Goal: Check status: Check status

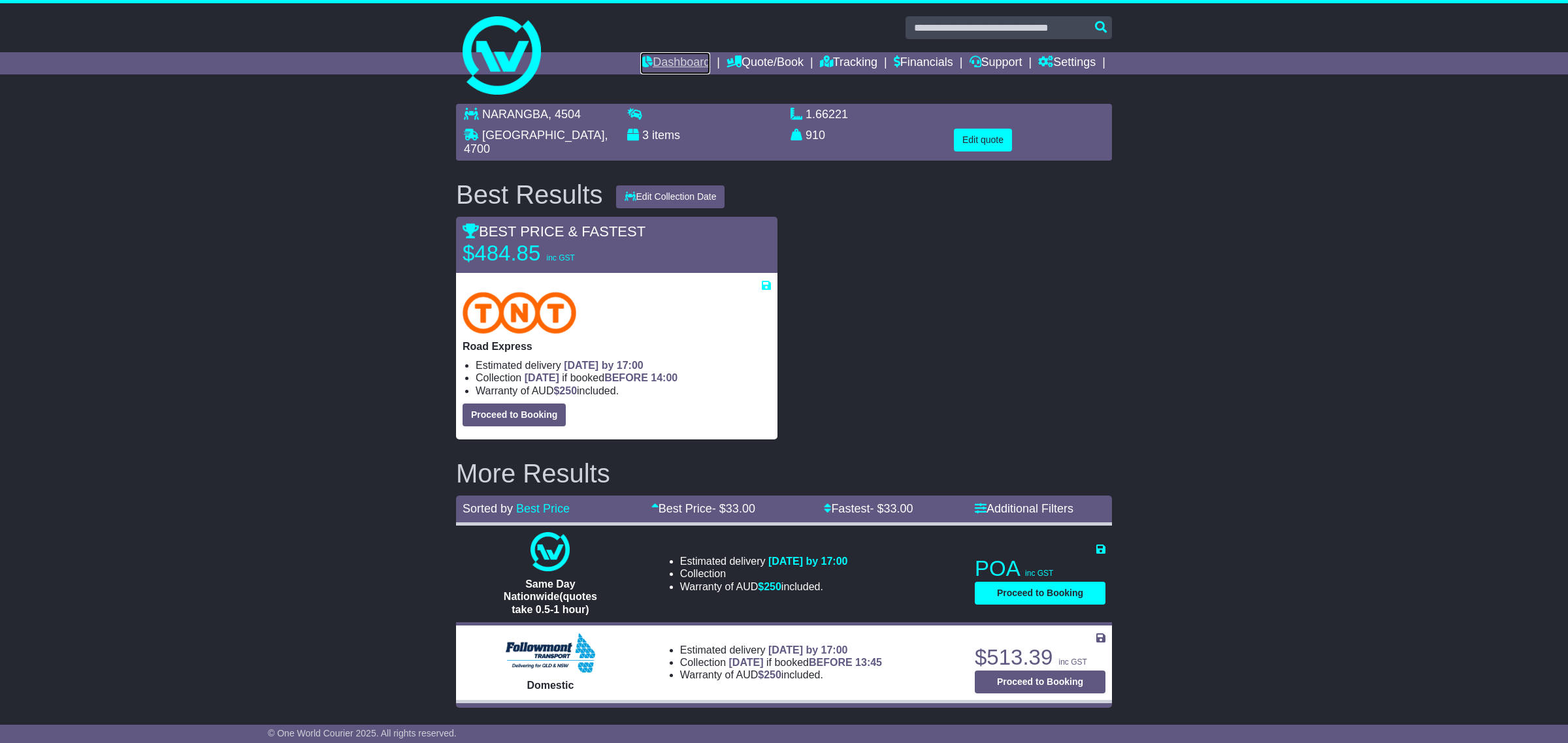
click at [661, 61] on link "Dashboard" at bounding box center [675, 64] width 70 height 22
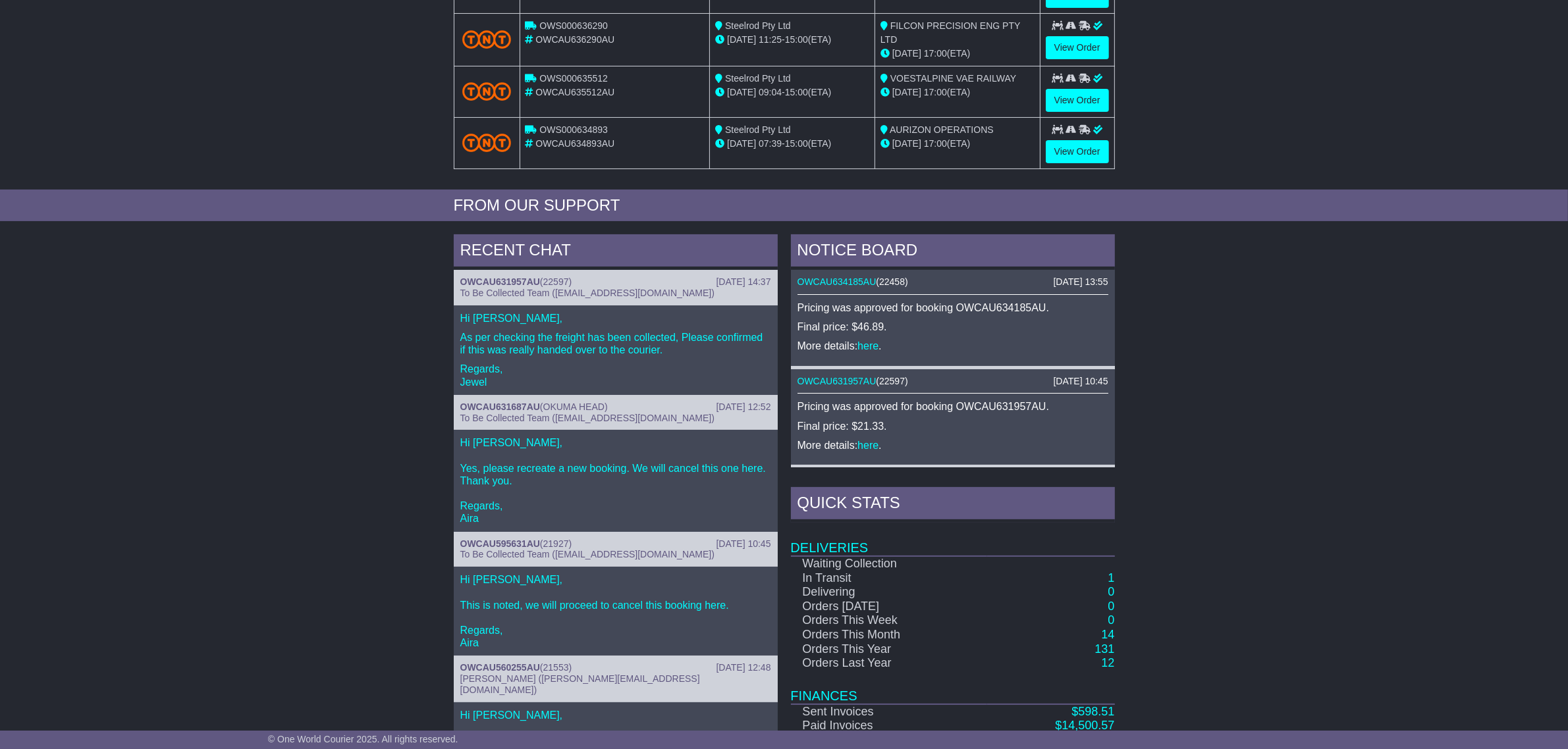
scroll to position [406, 0]
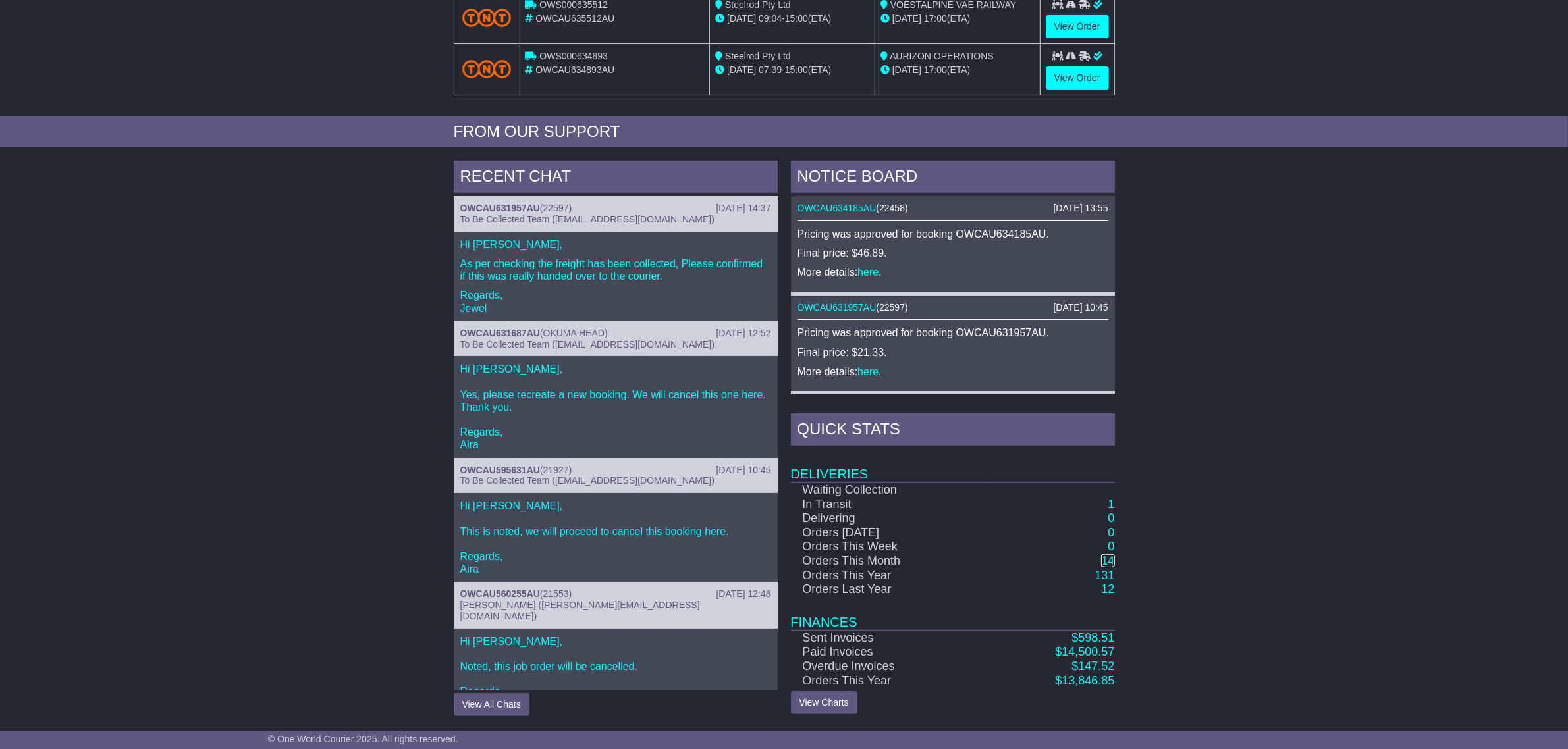
click at [1107, 561] on link "14" at bounding box center [1107, 561] width 13 height 13
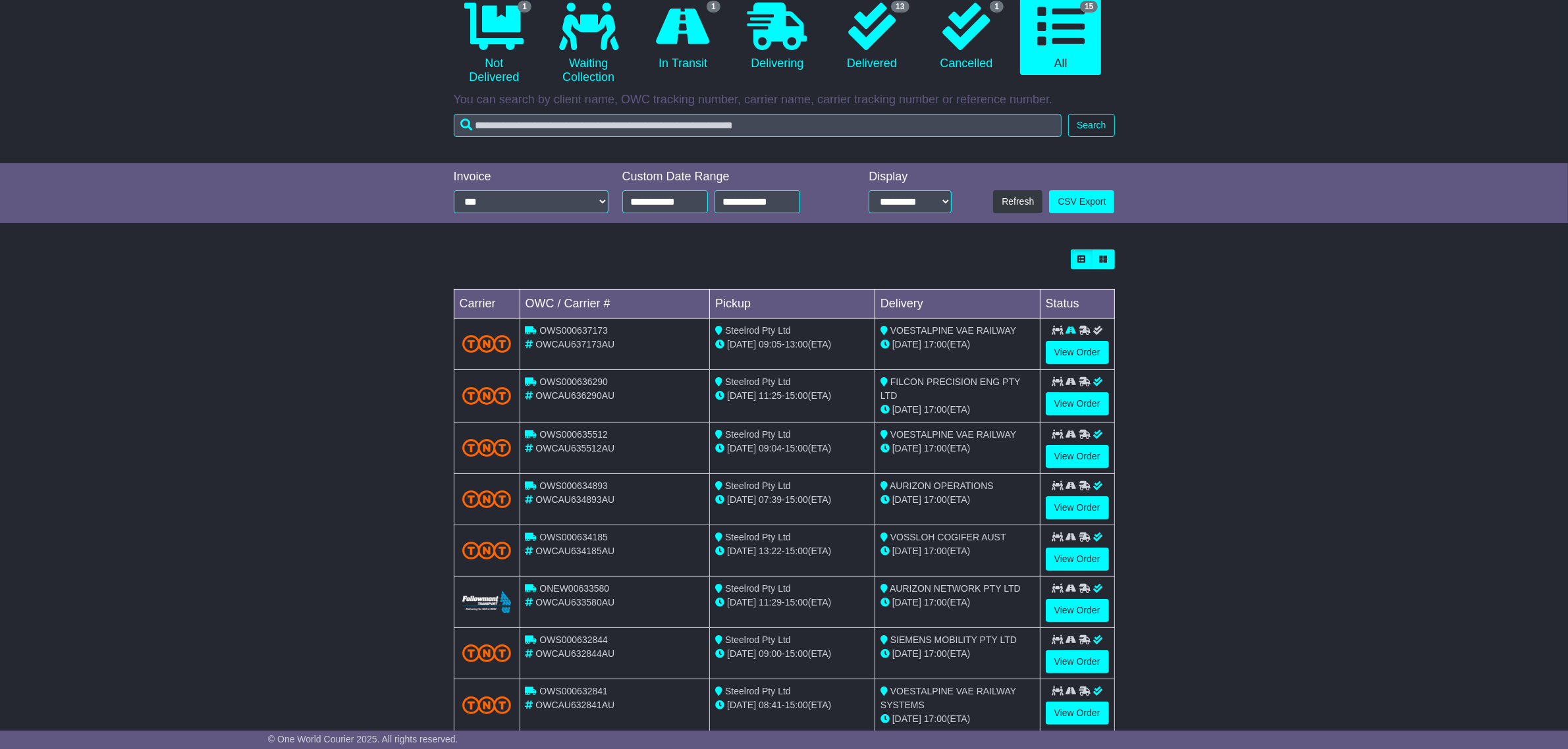
scroll to position [164, 0]
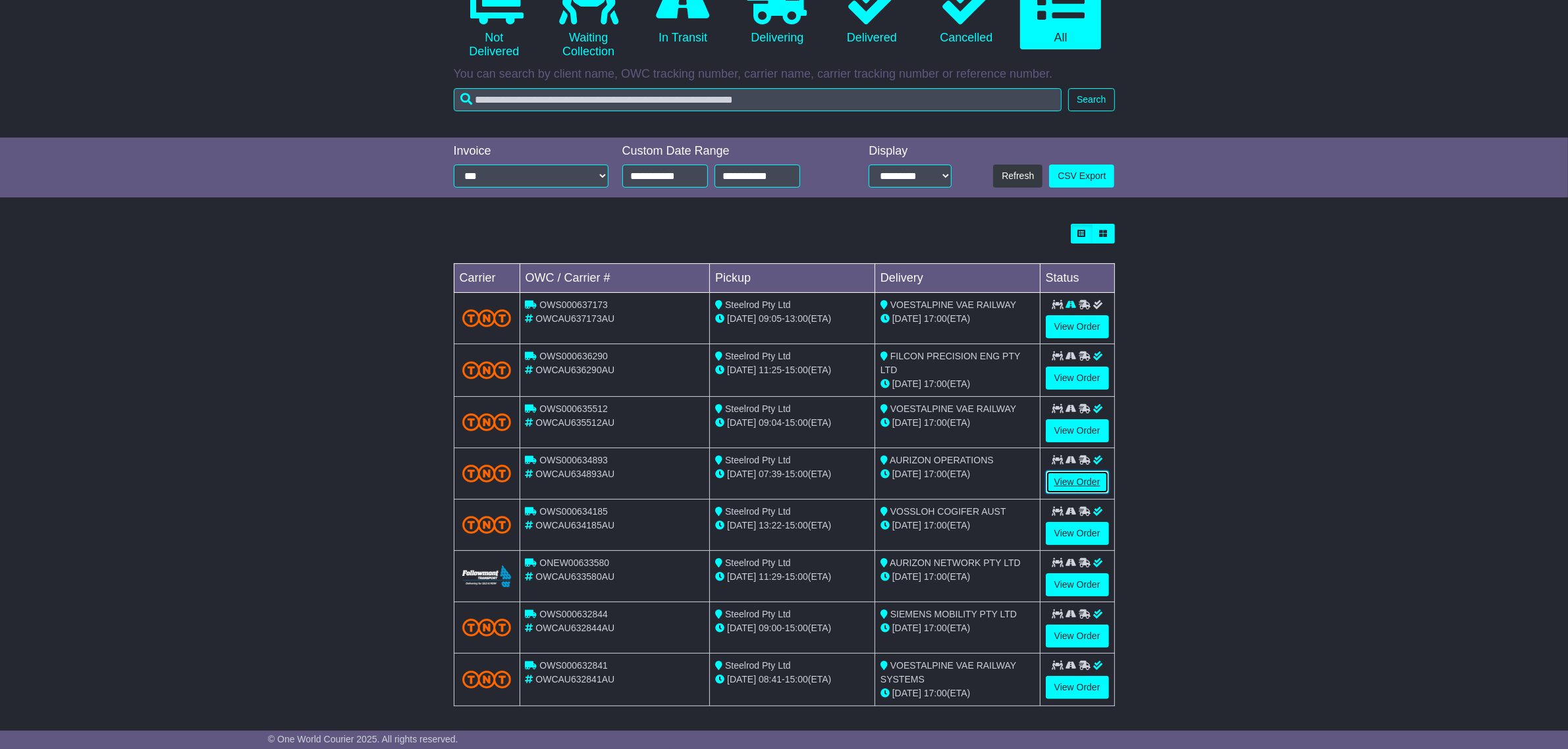
click at [1061, 484] on link "View Order" at bounding box center [1077, 482] width 63 height 23
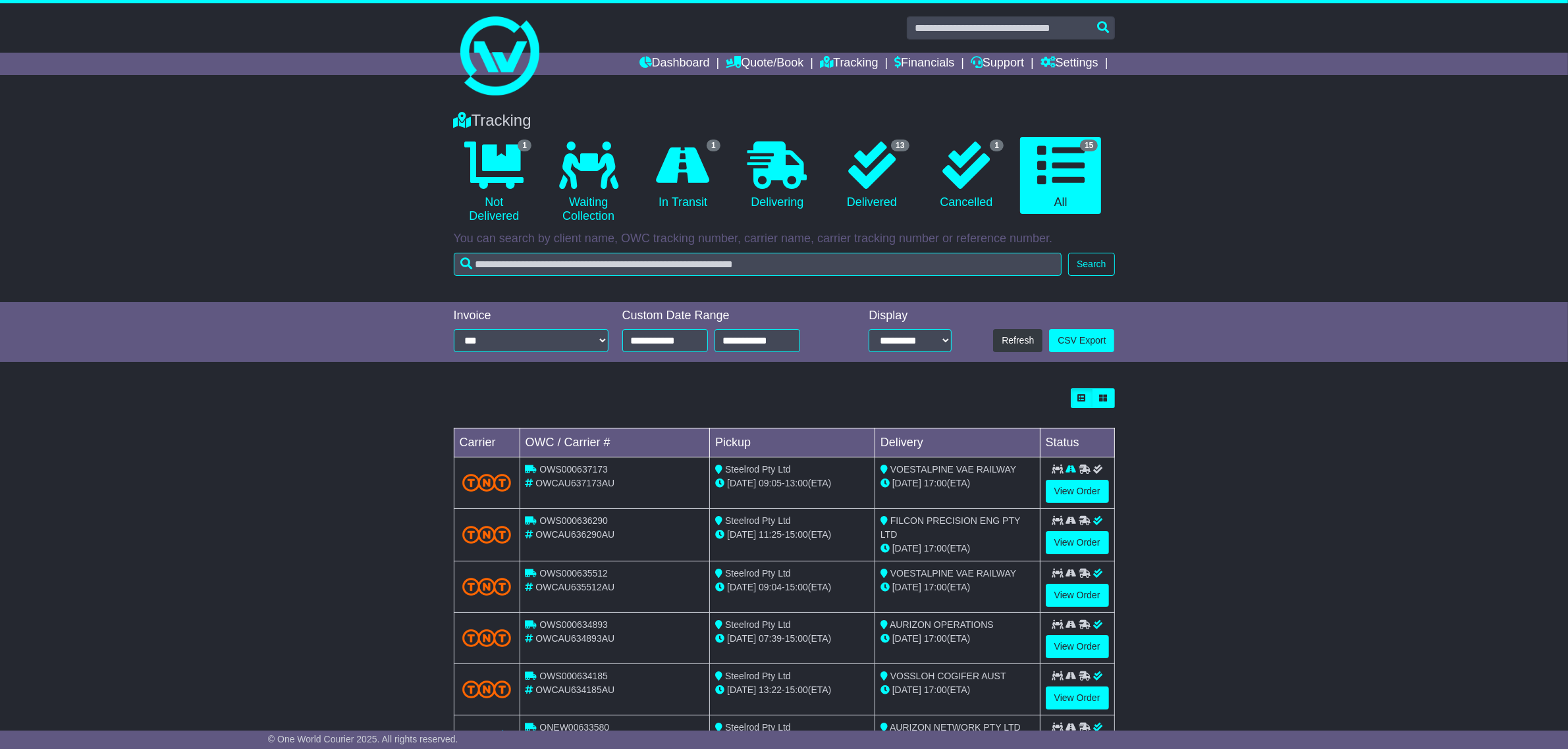
scroll to position [164, 0]
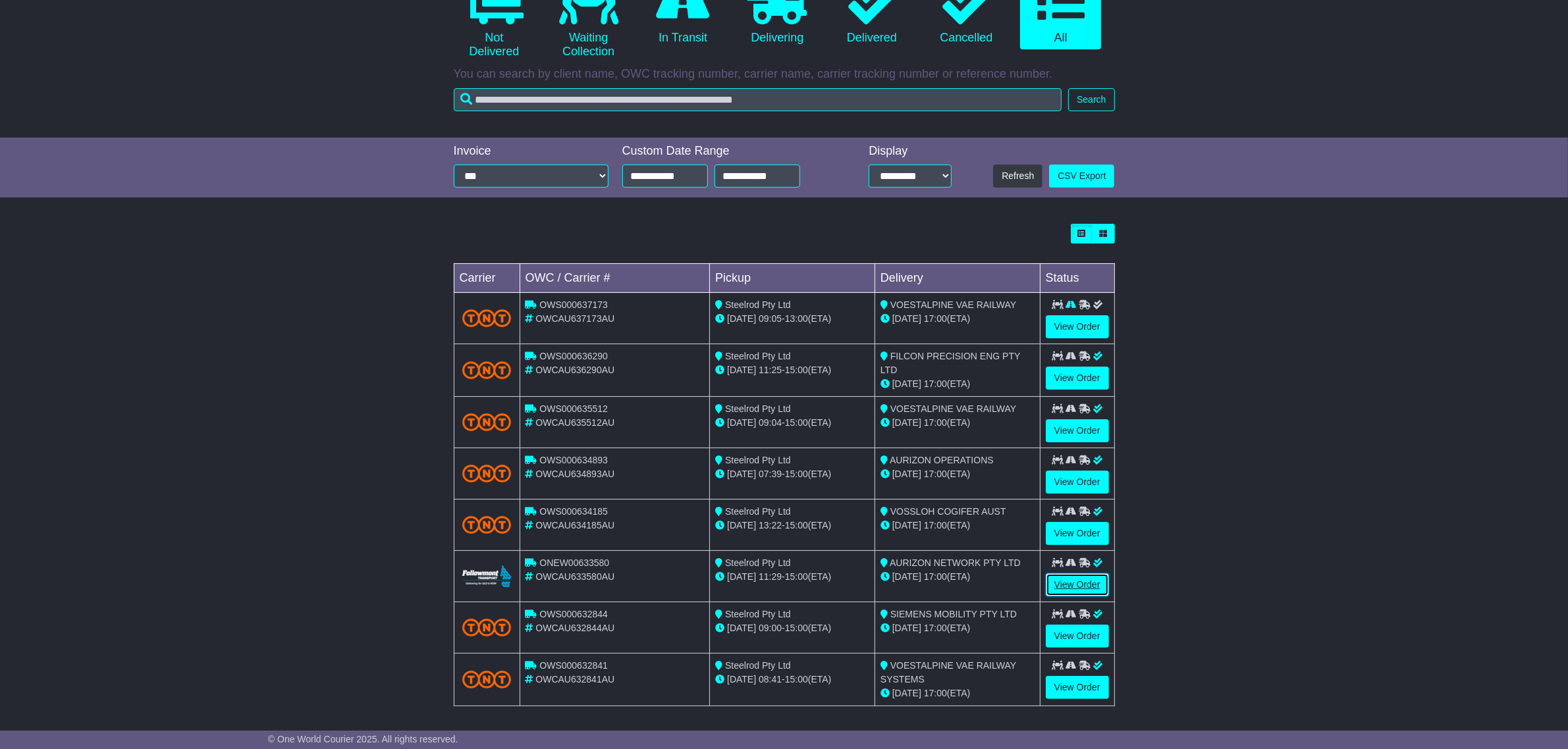
click at [1067, 587] on link "View Order" at bounding box center [1077, 585] width 63 height 23
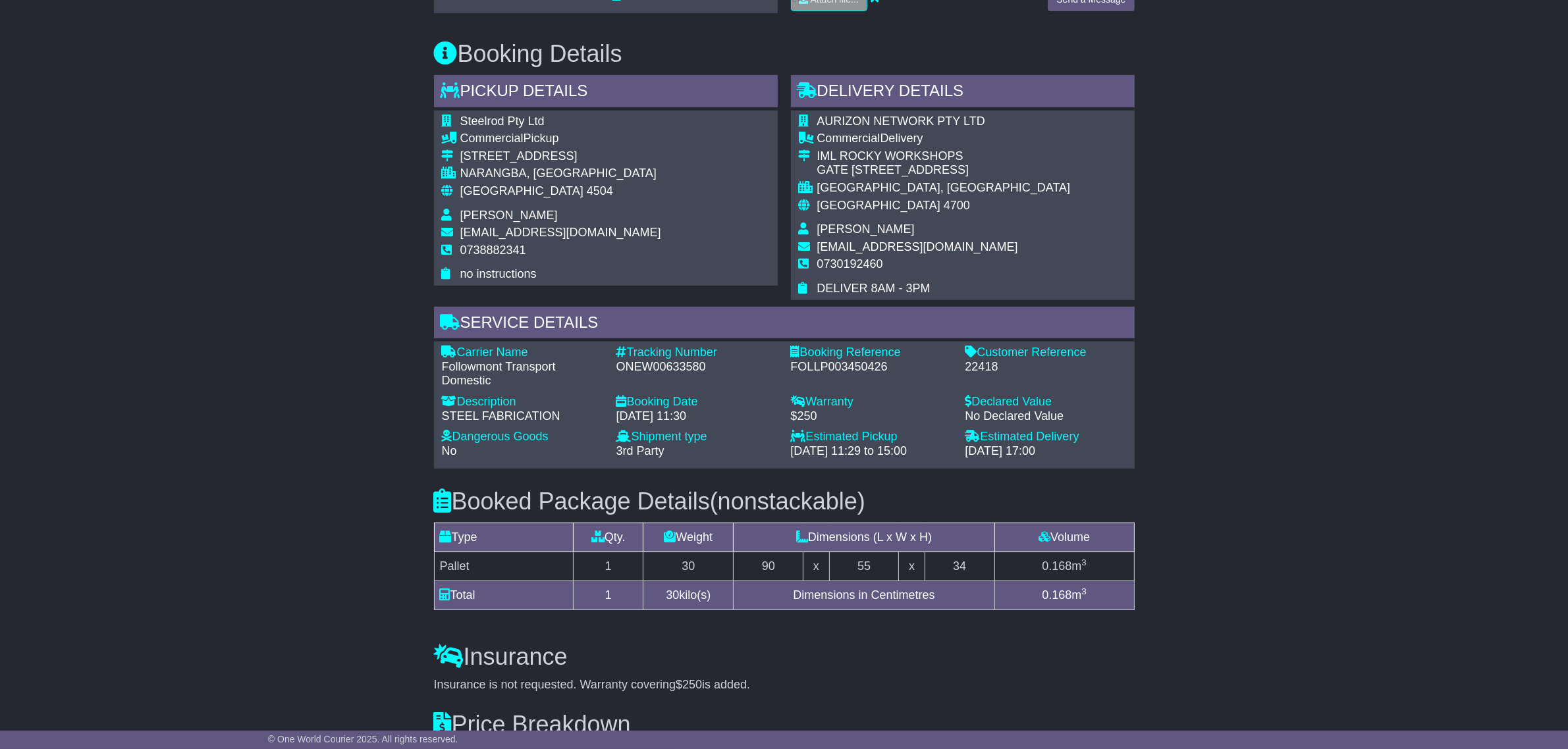
scroll to position [823, 0]
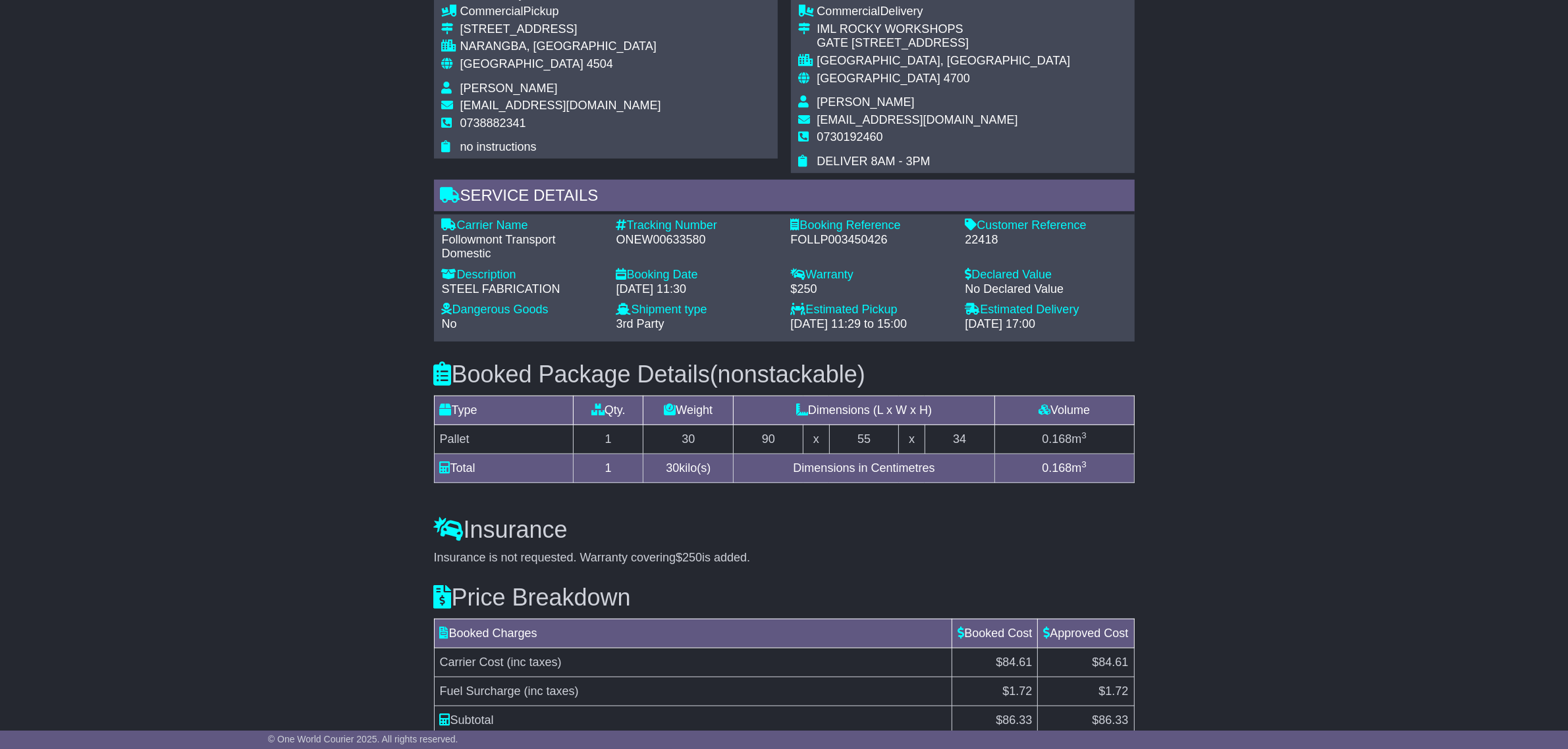
click at [655, 248] on div "ONEW00633580" at bounding box center [697, 240] width 161 height 15
copy div "ONEW00633580"
